Goal: Check status: Check status

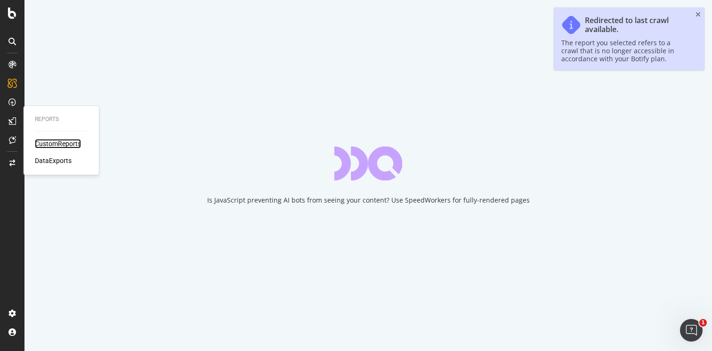
click at [57, 144] on div "CustomReports" at bounding box center [58, 143] width 46 height 9
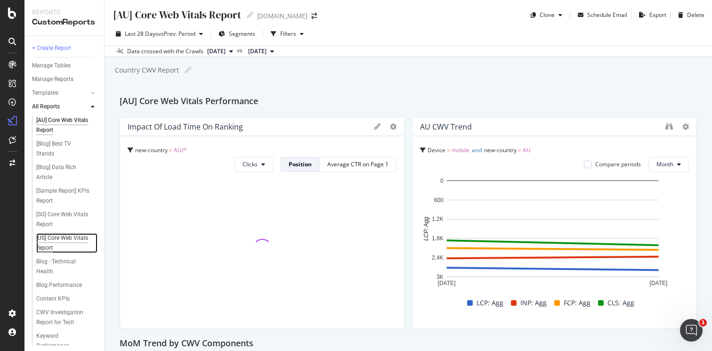
click at [55, 248] on div "[US] Core Web Vitals Report" at bounding box center [63, 243] width 54 height 20
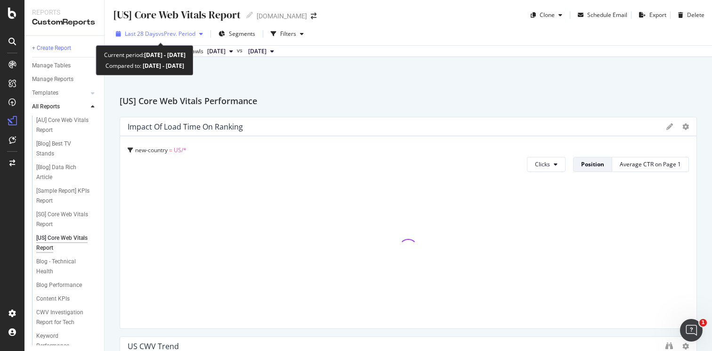
click at [164, 33] on span "vs Prev. Period" at bounding box center [176, 34] width 37 height 8
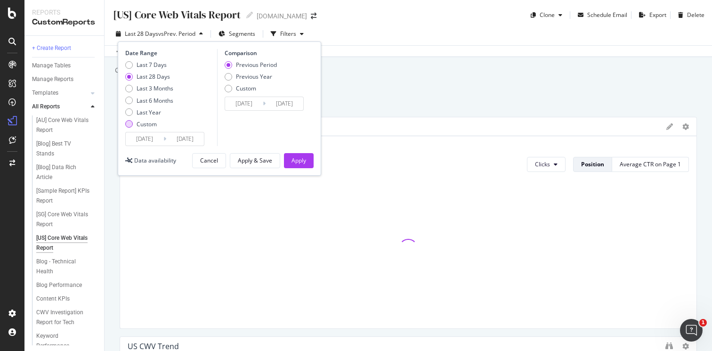
click at [146, 125] on div "Custom" at bounding box center [147, 124] width 20 height 8
click at [154, 138] on input "[DATE]" at bounding box center [145, 138] width 38 height 13
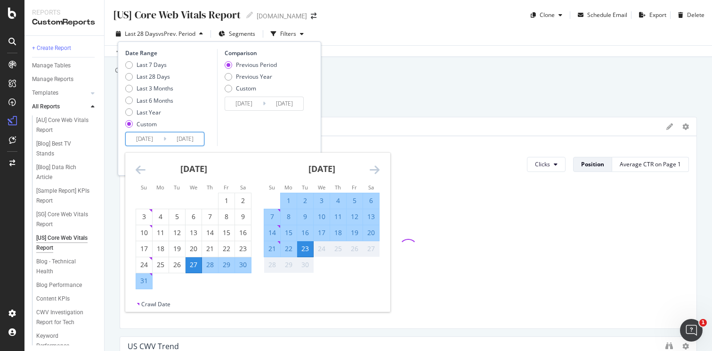
click at [285, 201] on div "1" at bounding box center [289, 200] width 16 height 9
type input "[DATE]"
click at [306, 249] on div "23" at bounding box center [305, 248] width 16 height 9
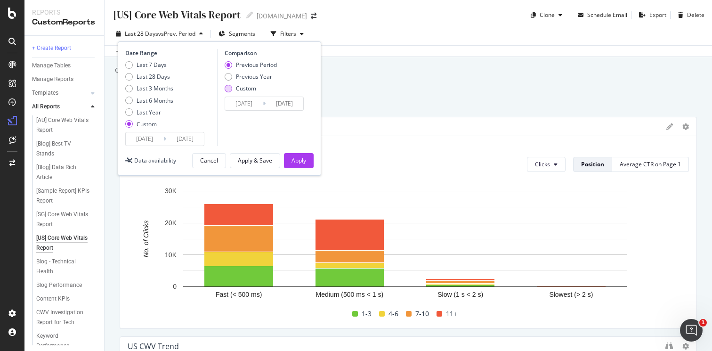
click at [244, 90] on div "Custom" at bounding box center [246, 88] width 20 height 8
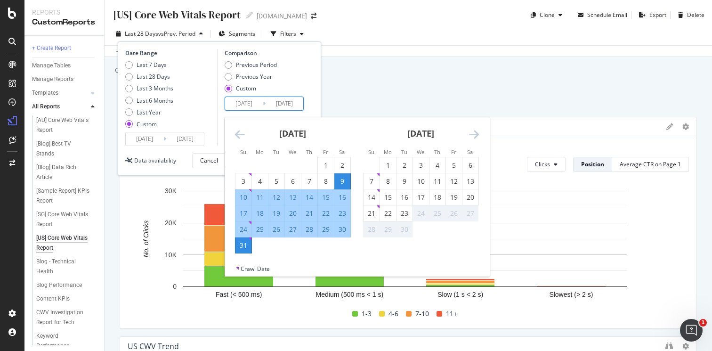
click at [256, 102] on input "[DATE]" at bounding box center [244, 103] width 38 height 13
click at [300, 73] on div "Previous Period Previous Year Custom" at bounding box center [266, 78] width 82 height 35
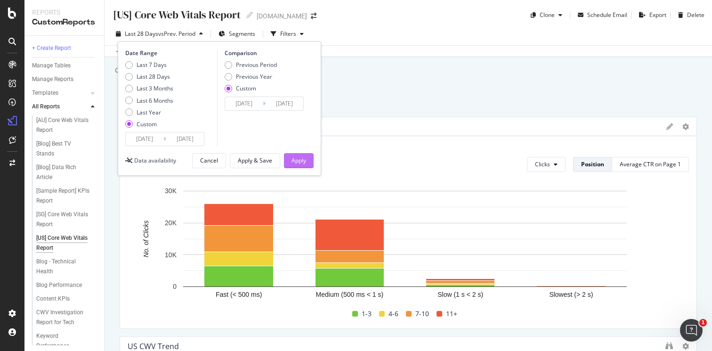
click at [300, 164] on div "Apply" at bounding box center [298, 160] width 15 height 8
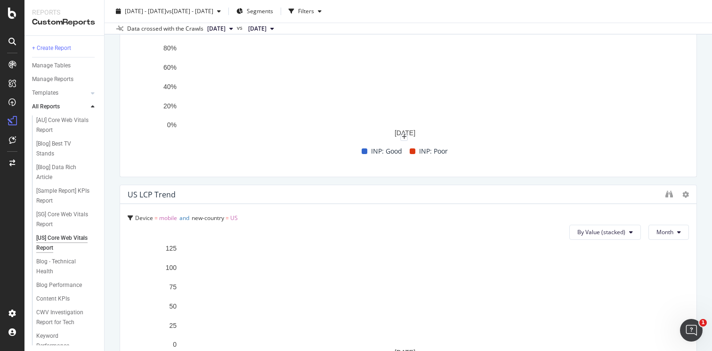
scroll to position [707, 0]
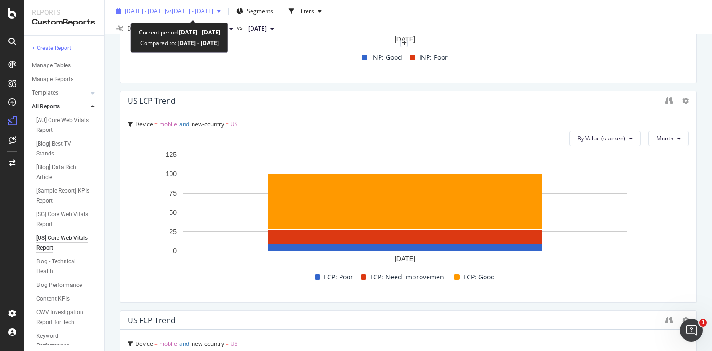
click at [169, 15] on div "[DATE] - [DATE] vs [DATE] - [DATE]" at bounding box center [168, 11] width 113 height 14
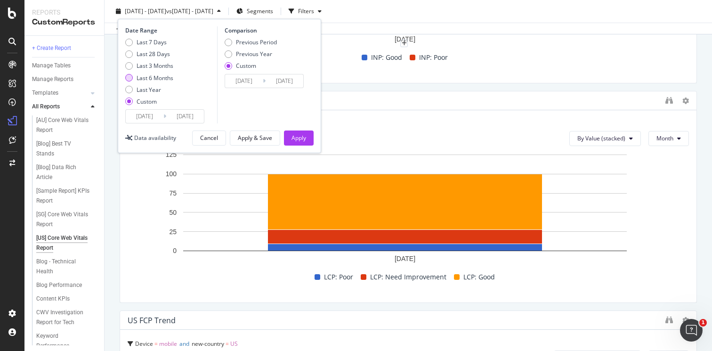
click at [144, 79] on div "Last 6 Months" at bounding box center [155, 78] width 37 height 8
type input "[DATE]"
click at [301, 134] on div "Apply" at bounding box center [298, 138] width 15 height 14
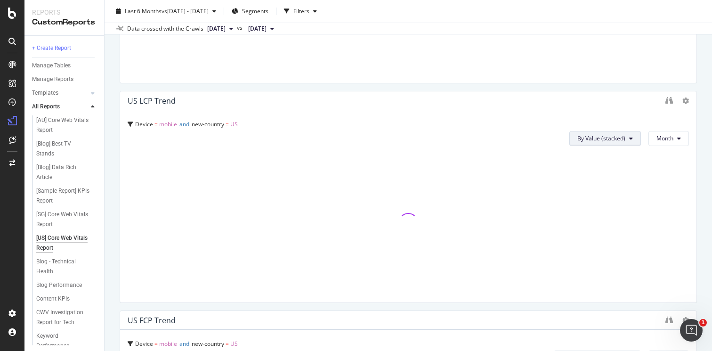
click at [603, 135] on span "By Value (stacked)" at bounding box center [601, 138] width 48 height 8
click at [619, 194] on span "By Percentage (stacked)" at bounding box center [603, 192] width 64 height 8
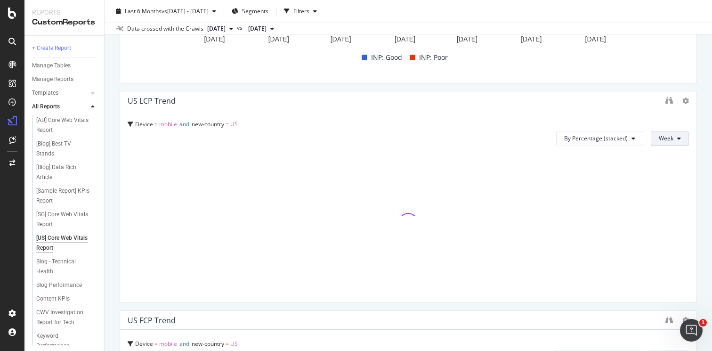
click at [659, 141] on span "Week" at bounding box center [666, 138] width 15 height 8
click at [666, 193] on span "Month" at bounding box center [660, 192] width 17 height 8
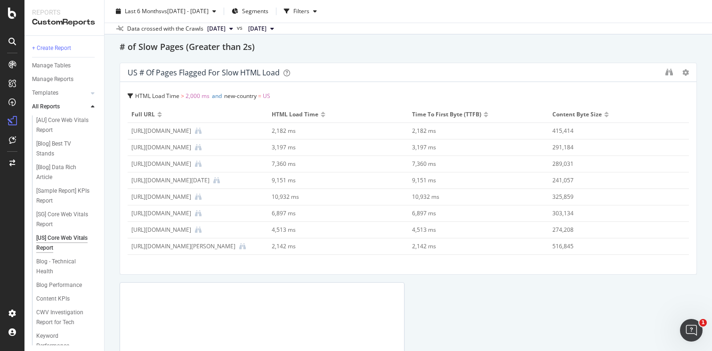
scroll to position [1659, 0]
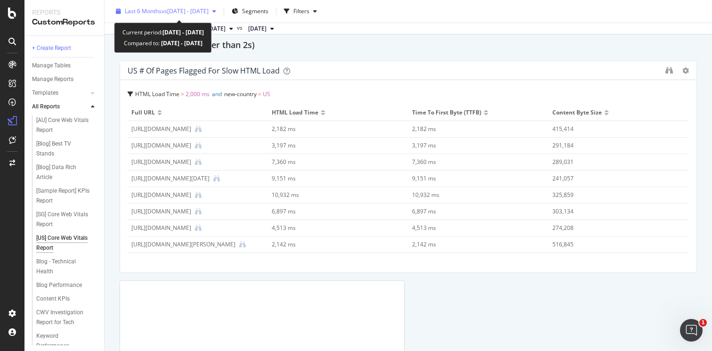
click at [161, 12] on span "vs [DATE] - [DATE]" at bounding box center [184, 11] width 47 height 8
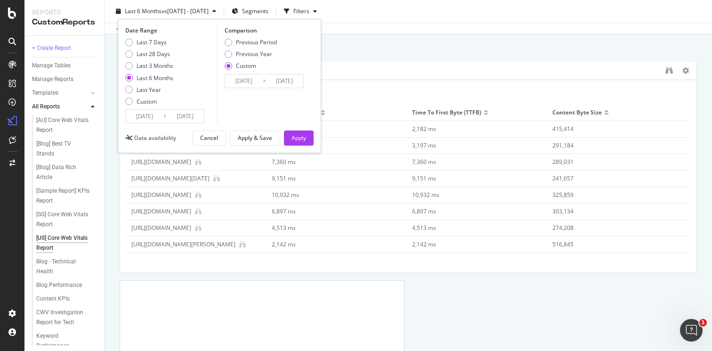
click at [154, 116] on input "[DATE]" at bounding box center [145, 116] width 38 height 13
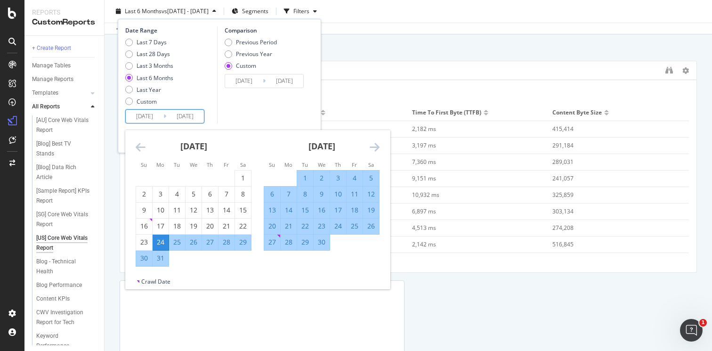
click at [367, 145] on div "[DATE]" at bounding box center [322, 150] width 116 height 40
click at [370, 146] on icon "Move forward to switch to the next month." at bounding box center [375, 146] width 10 height 11
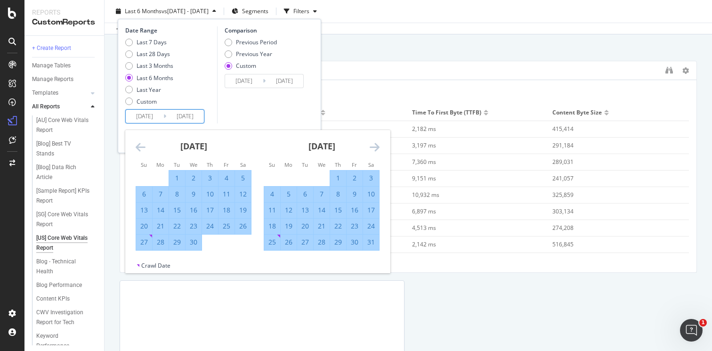
click at [370, 146] on icon "Move forward to switch to the next month." at bounding box center [375, 146] width 10 height 11
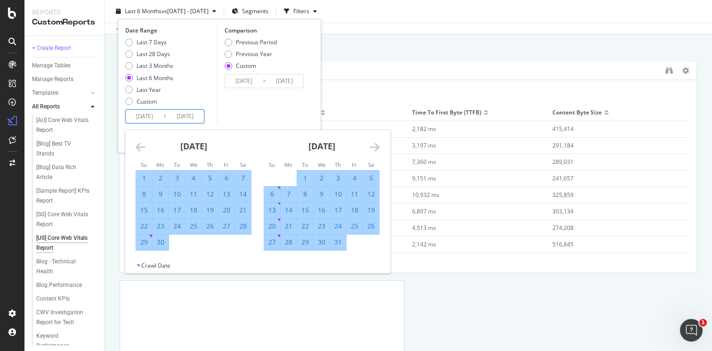
click at [370, 146] on icon "Move forward to switch to the next month." at bounding box center [375, 146] width 10 height 11
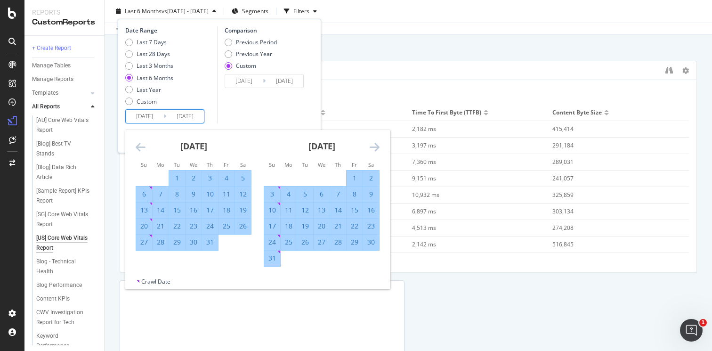
click at [370, 146] on icon "Move forward to switch to the next month." at bounding box center [375, 146] width 10 height 11
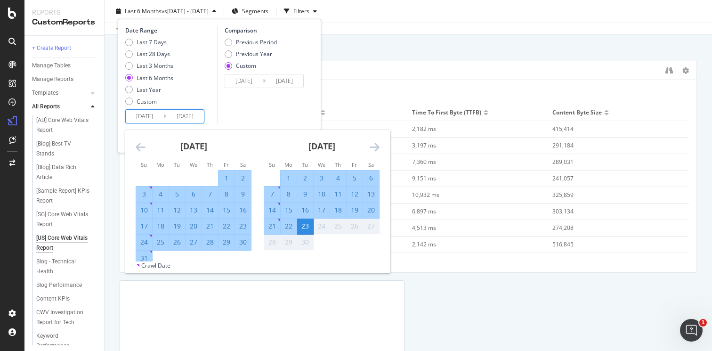
click at [288, 178] on div "1" at bounding box center [289, 177] width 16 height 9
type input "[DATE]"
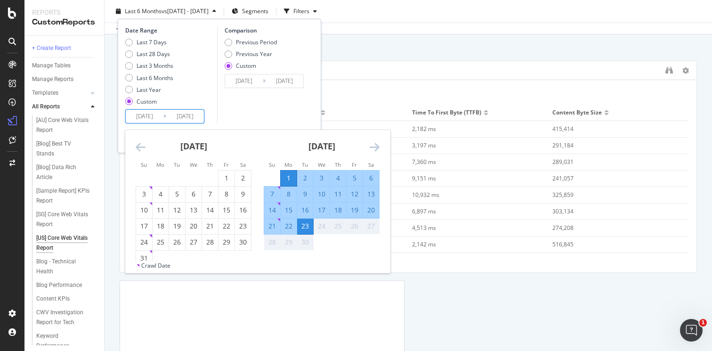
click at [306, 223] on div "23" at bounding box center [305, 225] width 16 height 9
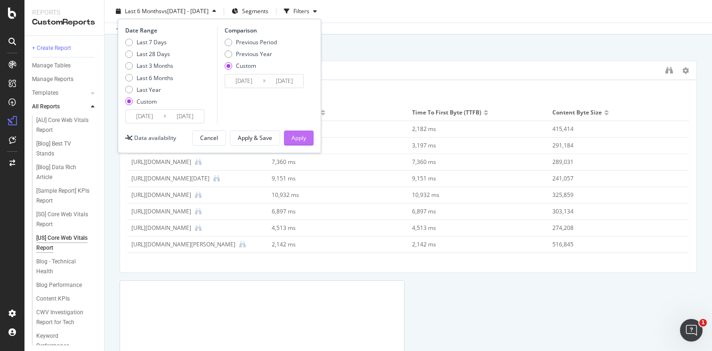
click at [302, 133] on div "Apply" at bounding box center [298, 138] width 15 height 14
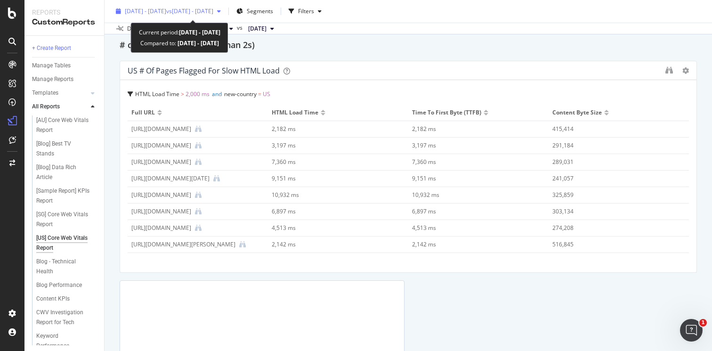
click at [159, 12] on span "[DATE] - [DATE]" at bounding box center [145, 11] width 41 height 8
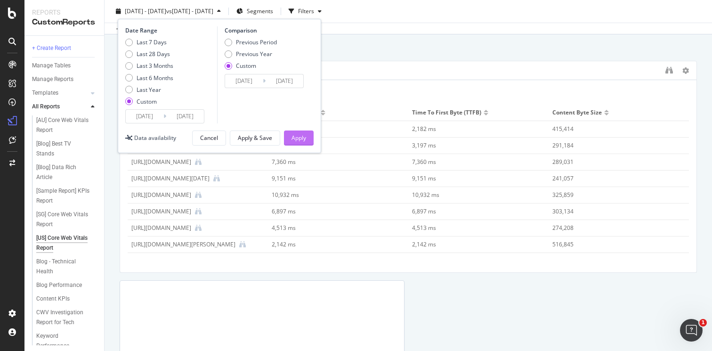
click at [301, 135] on div "Apply" at bounding box center [298, 138] width 15 height 8
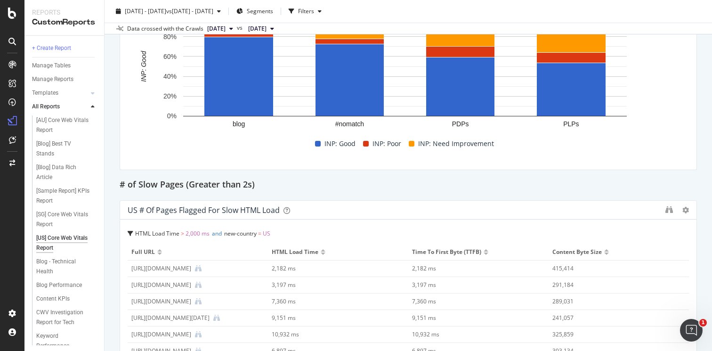
scroll to position [1648, 0]
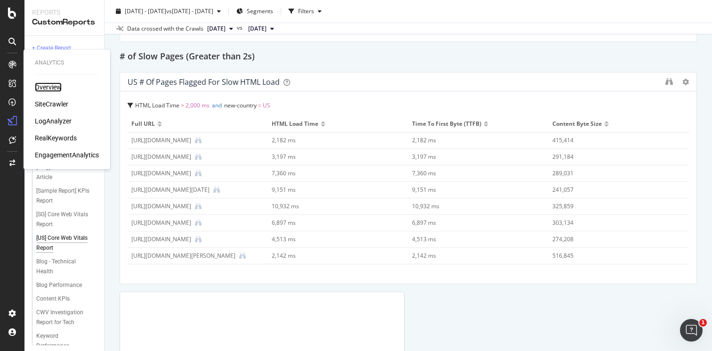
click at [50, 85] on div "Overview" at bounding box center [48, 86] width 27 height 9
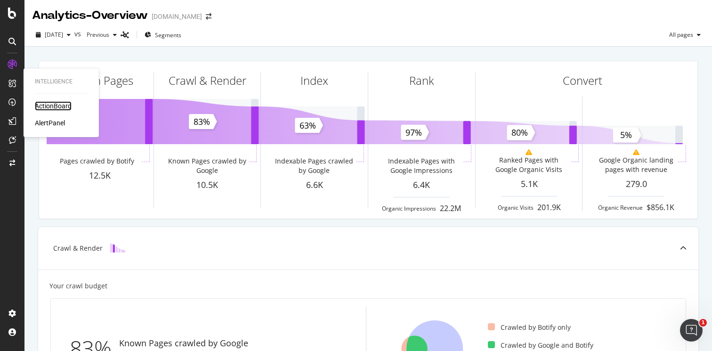
click at [41, 103] on div "ActionBoard" at bounding box center [53, 105] width 37 height 9
